Goal: Task Accomplishment & Management: Manage account settings

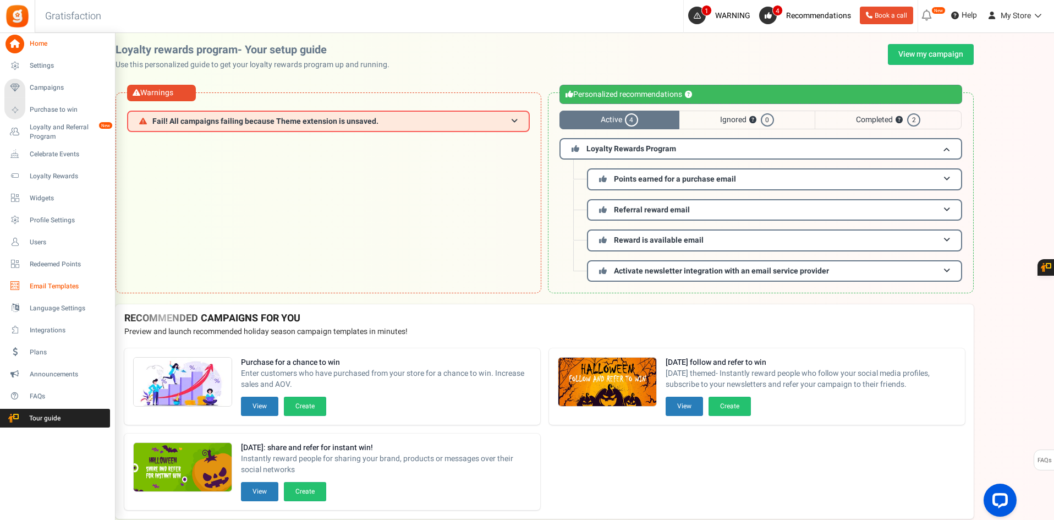
click at [35, 290] on span "Email Templates" at bounding box center [68, 286] width 77 height 9
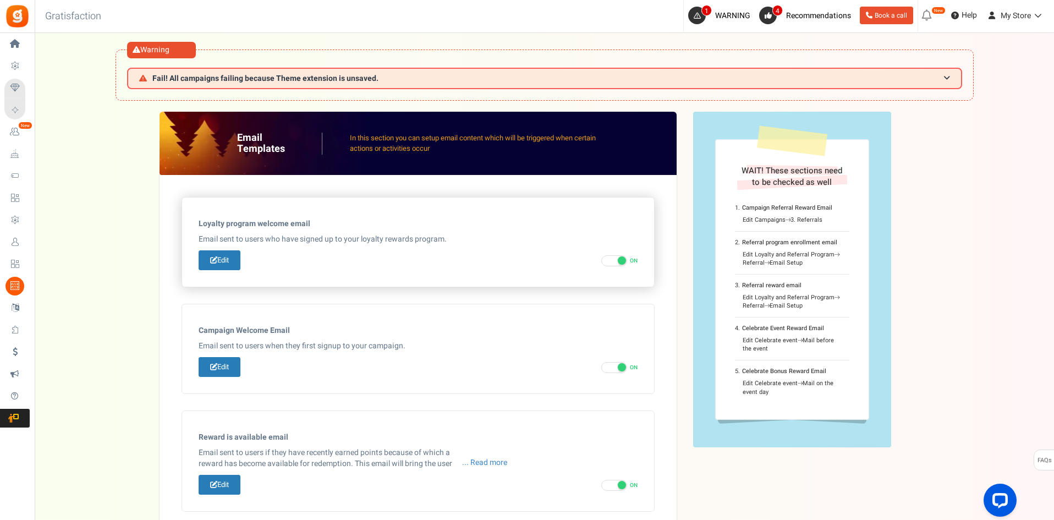
click at [301, 239] on p "Email sent to users who have signed up to your loyalty rewards program." at bounding box center [418, 239] width 439 height 11
click at [213, 264] on link "Edit" at bounding box center [220, 260] width 42 height 20
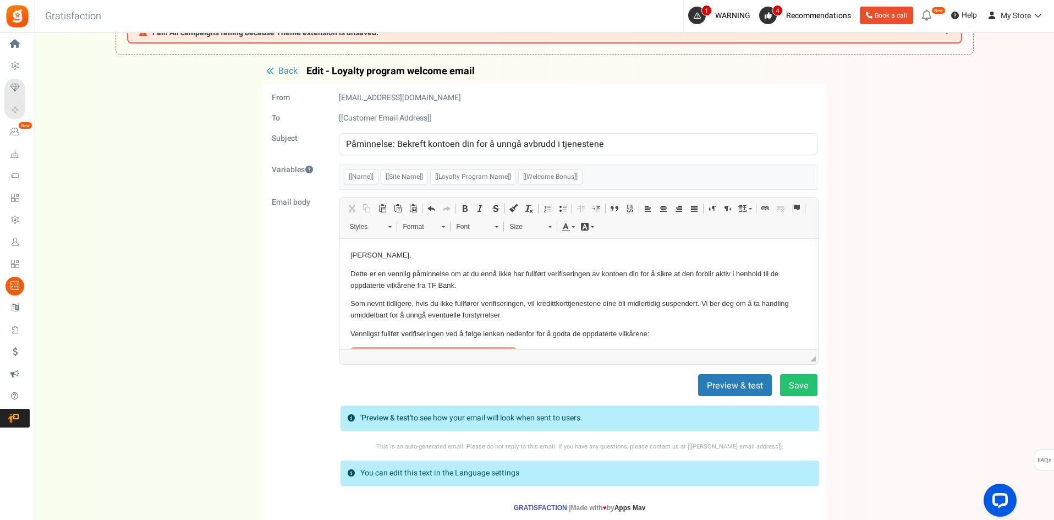
click at [280, 71] on span "Back" at bounding box center [287, 70] width 19 height 13
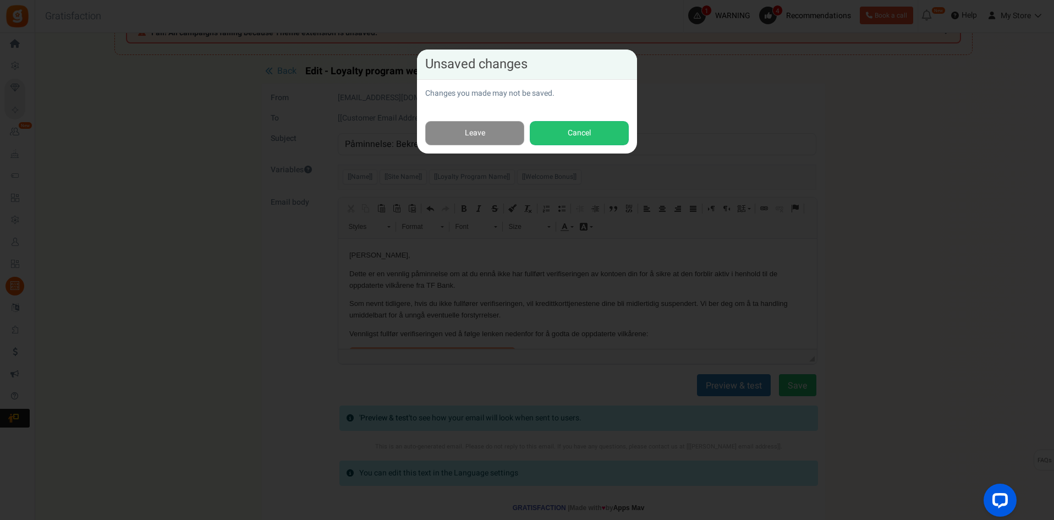
click at [478, 129] on link "Leave" at bounding box center [474, 133] width 99 height 25
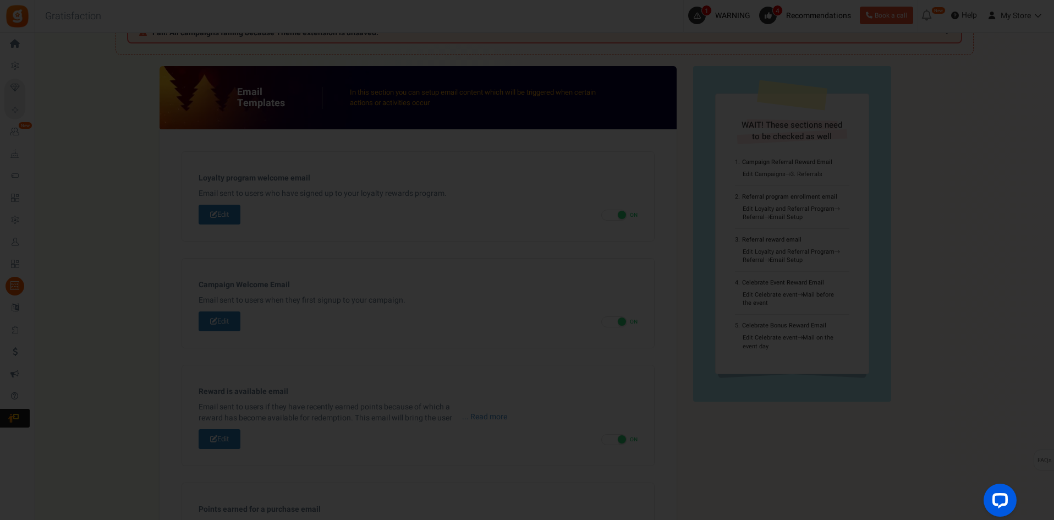
scroll to position [153, 0]
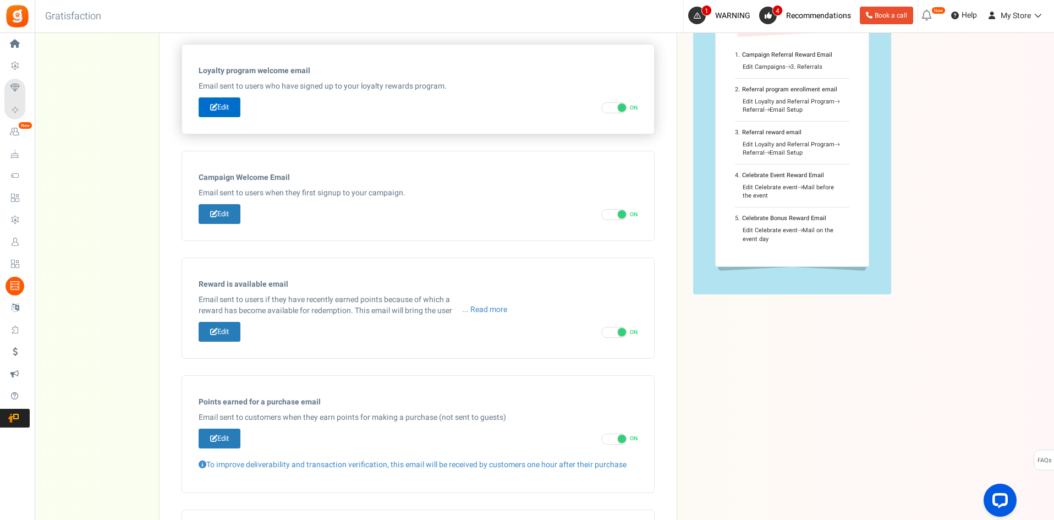
click at [227, 108] on link "Edit" at bounding box center [220, 107] width 42 height 20
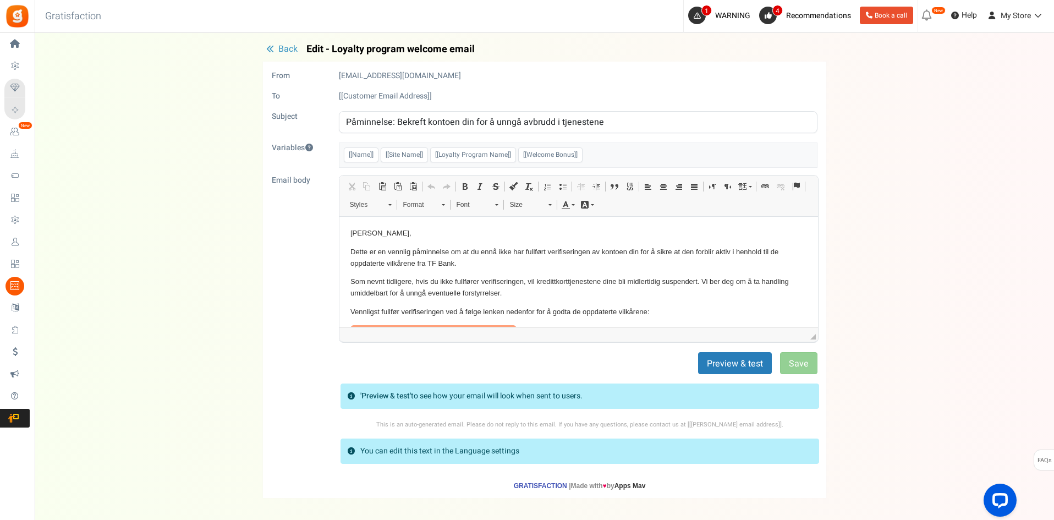
scroll to position [0, 0]
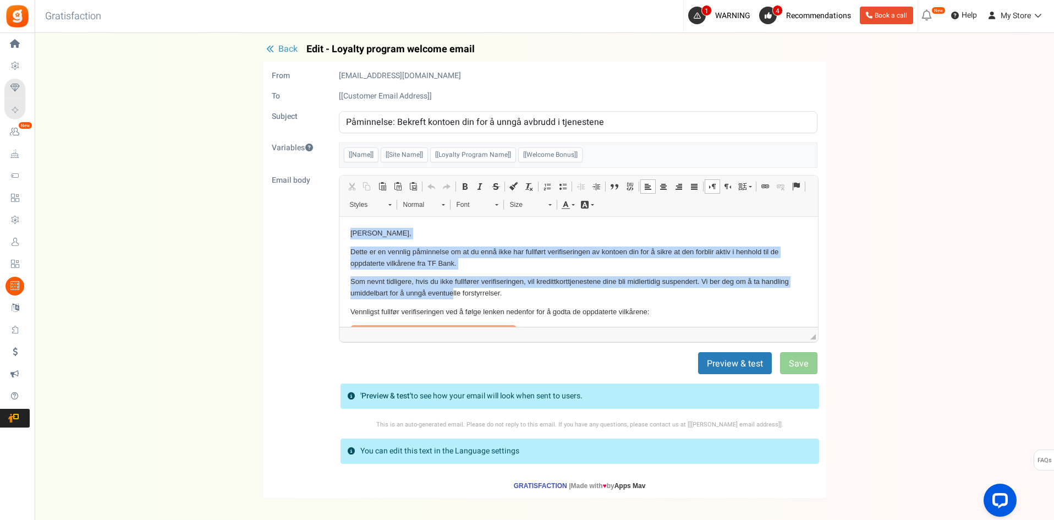
drag, startPoint x: 351, startPoint y: 232, endPoint x: 452, endPoint y: 288, distance: 115.7
click at [656, 314] on p "Vennligst fullfør verifiseringen ved å følge lenken nedenfor for å godta de opp…" at bounding box center [578, 312] width 456 height 12
copy body "[PERSON_NAME], Dette er en vennlig påminnelse om at du ennå ikke har fullført v…"
click at [523, 283] on p "Som nevnt tidligere, hvis du ikke fullfører verifiseringen, vil kredittkorttjen…" at bounding box center [578, 287] width 456 height 23
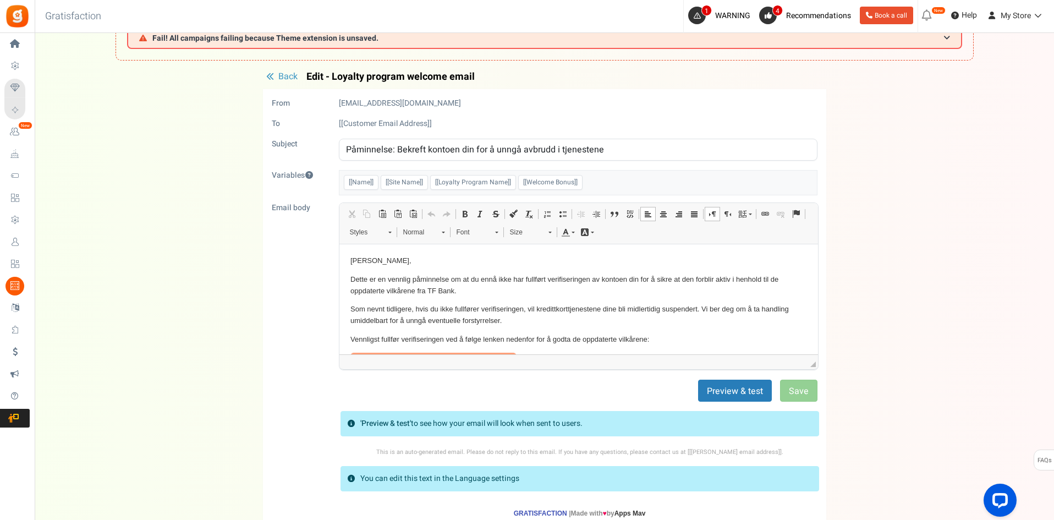
scroll to position [2, 0]
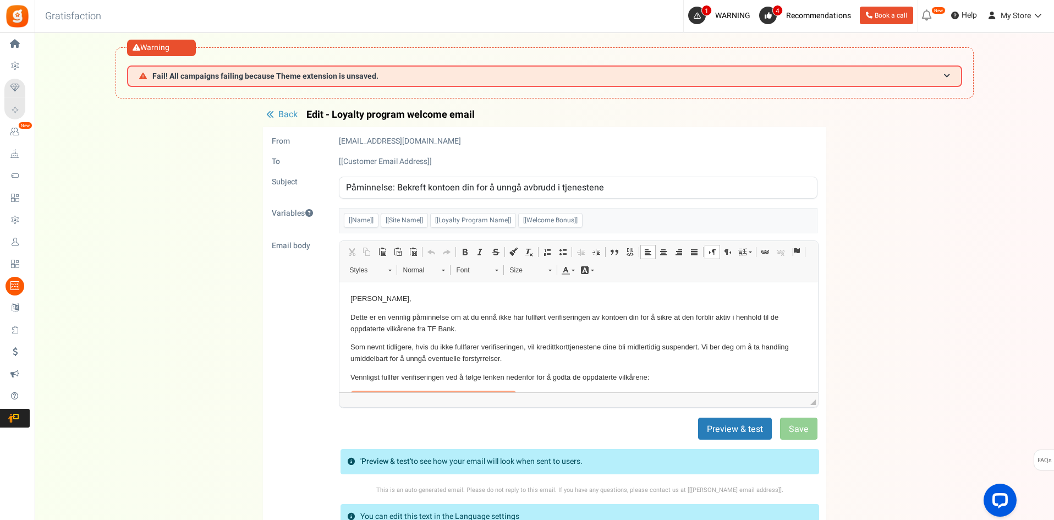
click at [279, 113] on span "Back" at bounding box center [287, 114] width 19 height 13
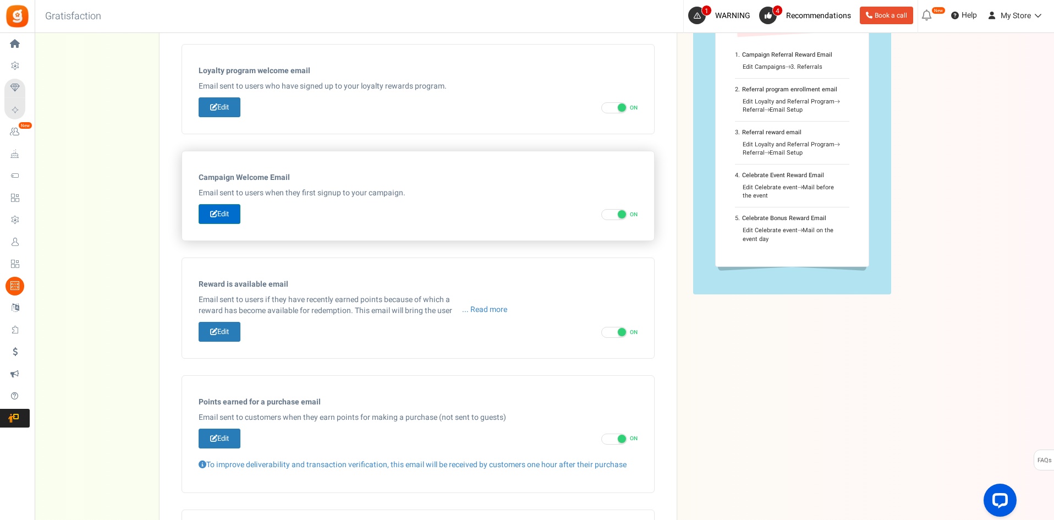
click at [228, 211] on link "Edit" at bounding box center [220, 214] width 42 height 20
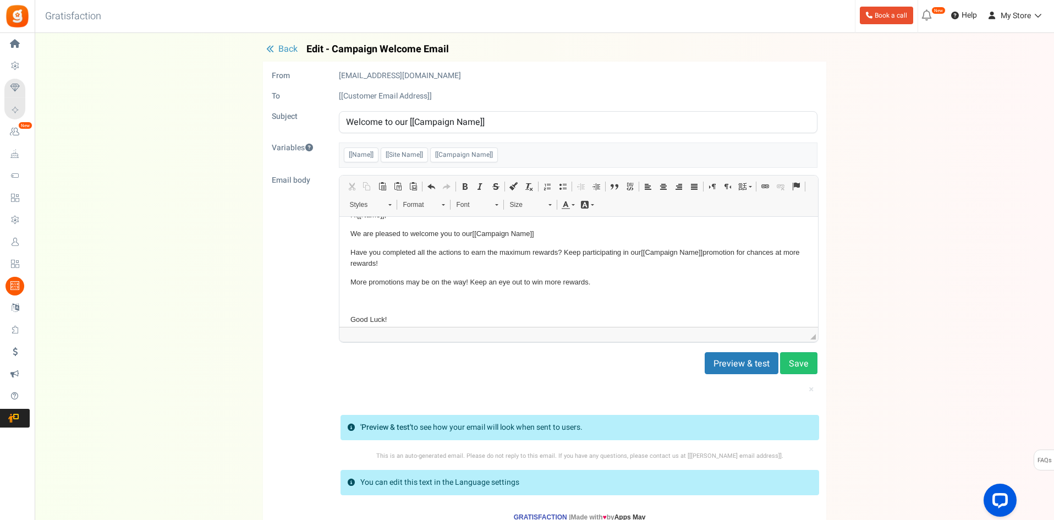
scroll to position [0, 0]
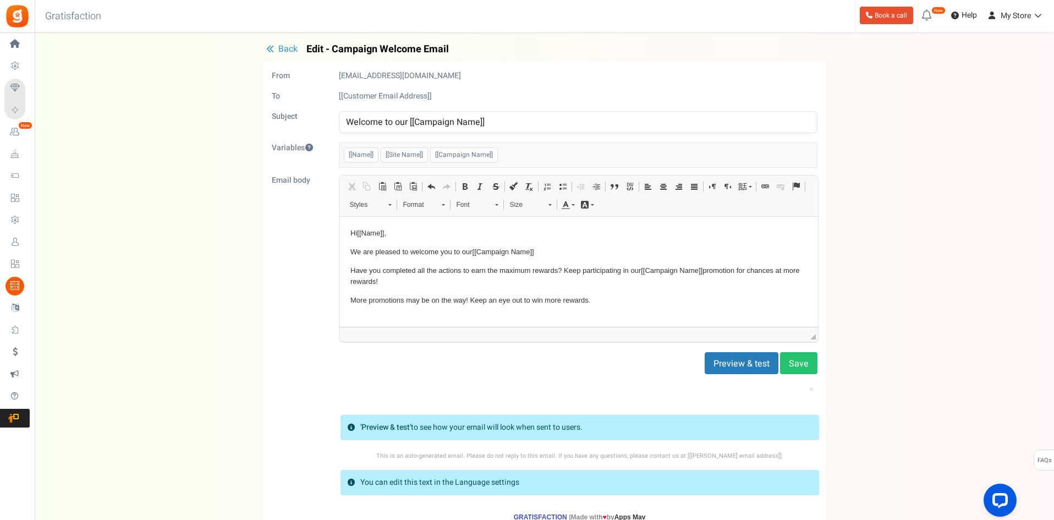
click at [284, 46] on span "Back" at bounding box center [287, 48] width 19 height 13
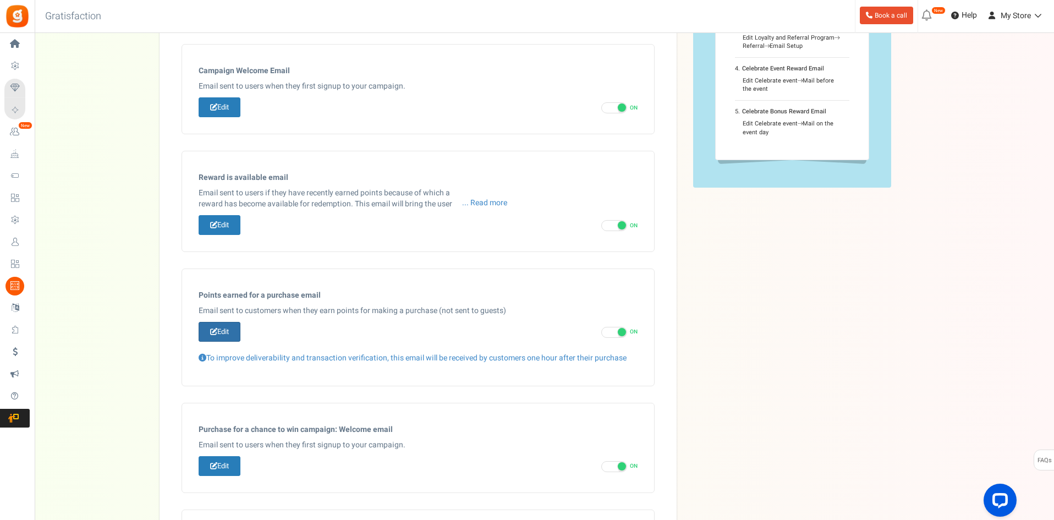
click at [229, 330] on link "Edit" at bounding box center [220, 332] width 42 height 20
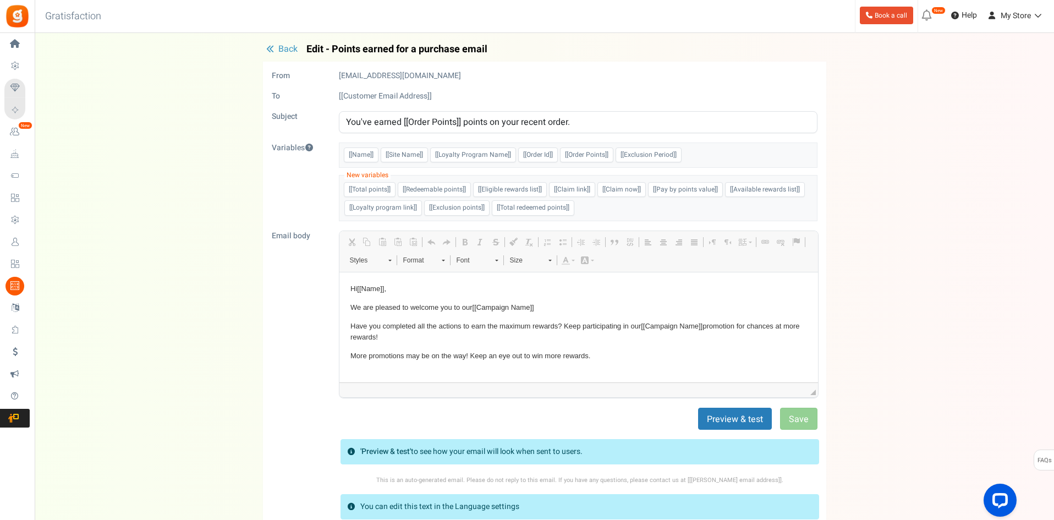
scroll to position [0, 0]
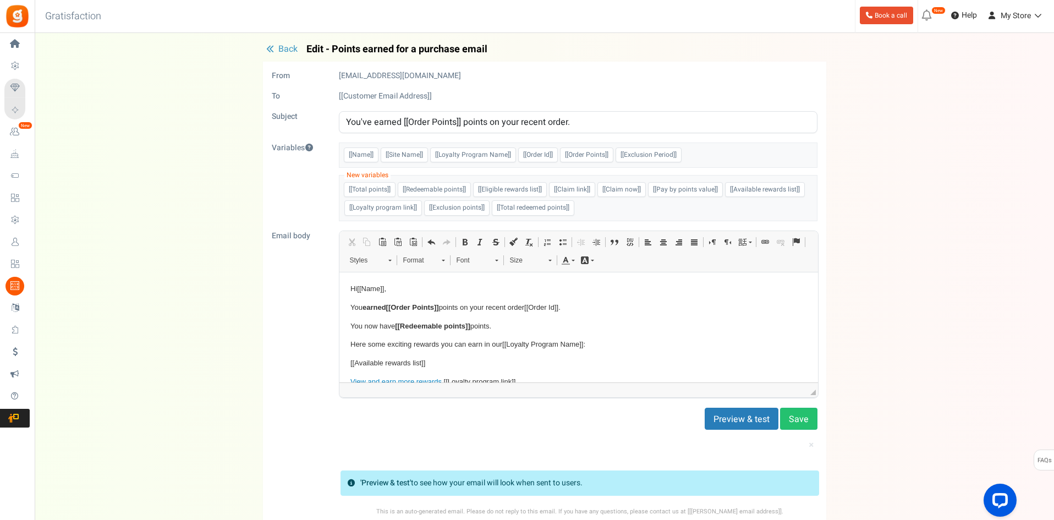
click at [282, 46] on span "Back" at bounding box center [287, 48] width 19 height 13
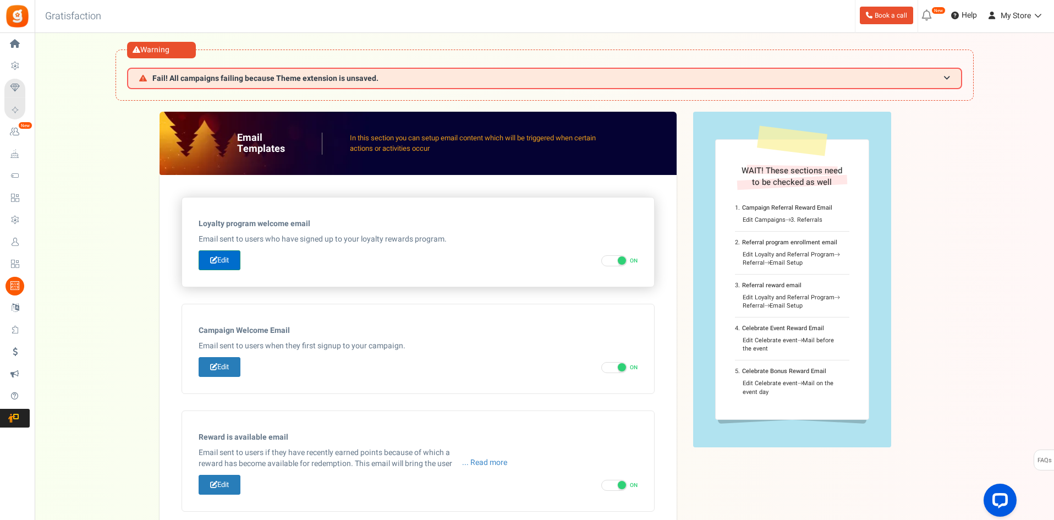
click at [224, 263] on link "Edit" at bounding box center [220, 260] width 42 height 20
type input "Påminnelse: Bekreft kontoen din for å unngå avbrudd i tjenestene"
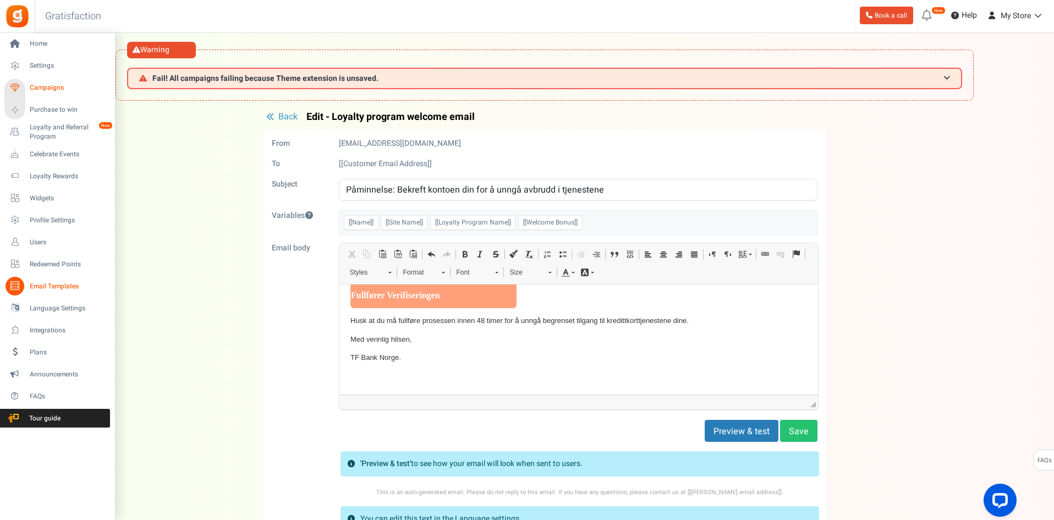
click at [43, 87] on span "Campaigns" at bounding box center [68, 87] width 77 height 9
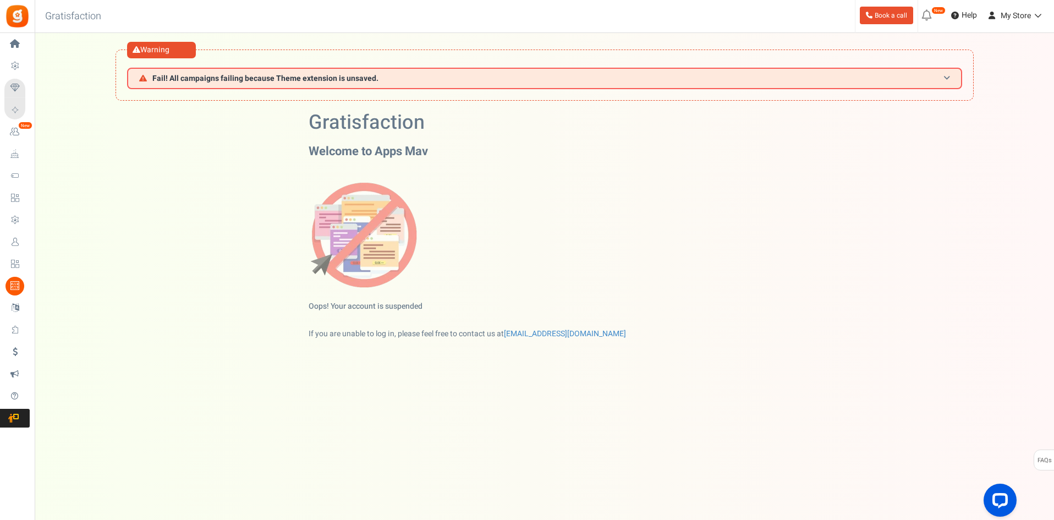
click at [392, 76] on h3 "Fail! All campaigns failing because Theme extension is unsaved." at bounding box center [544, 78] width 835 height 21
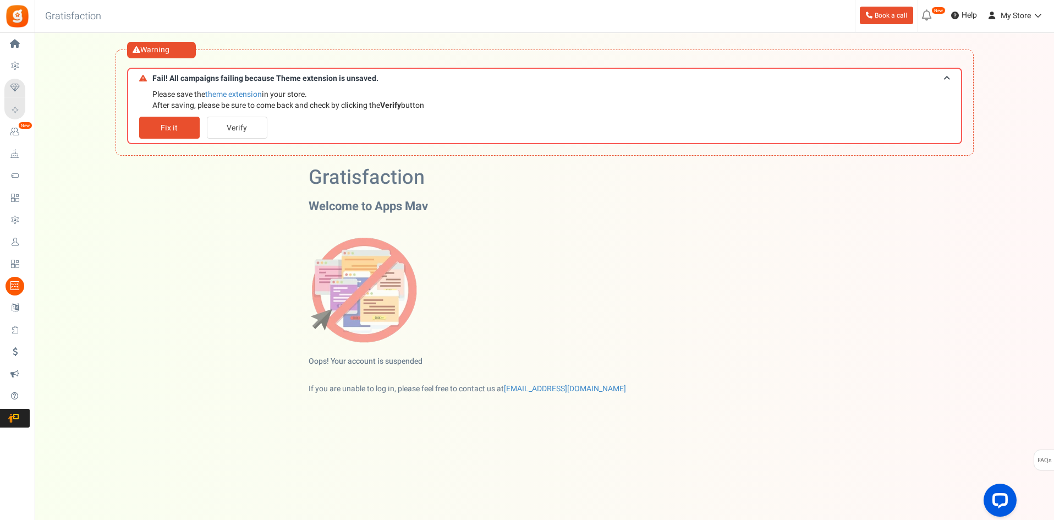
click at [194, 229] on div "Gratisfaction Welcome to Apps Mav Oops! Your account is suspended If you are un…" at bounding box center [544, 304] width 1019 height 275
click at [406, 78] on h3 "Fail! All campaigns failing because Theme extension is unsaved." at bounding box center [544, 78] width 835 height 20
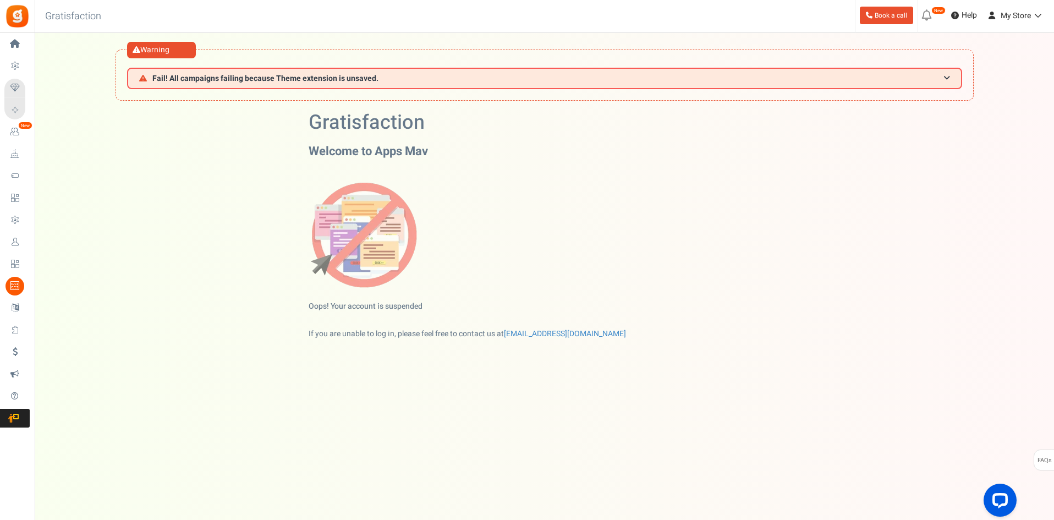
drag, startPoint x: 302, startPoint y: 365, endPoint x: 219, endPoint y: 311, distance: 99.3
click at [219, 311] on div "Gratisfaction Welcome to Apps Mav Oops! Your account is suspended If you are un…" at bounding box center [544, 249] width 1019 height 275
